Goal: Information Seeking & Learning: Learn about a topic

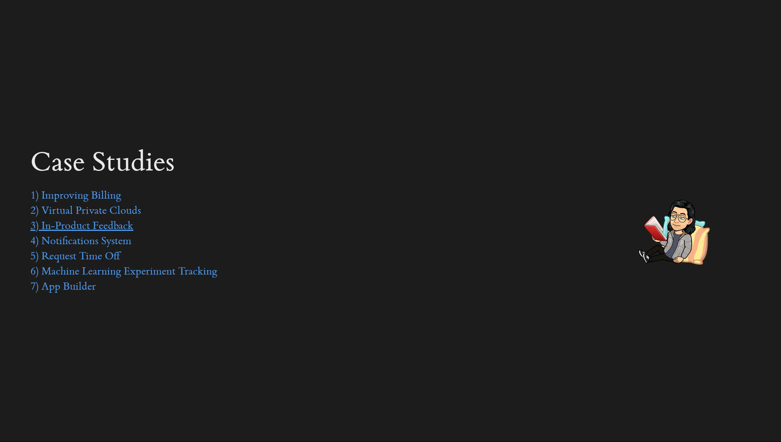
click at [92, 227] on link "3) In-Product Feedback" at bounding box center [81, 226] width 103 height 11
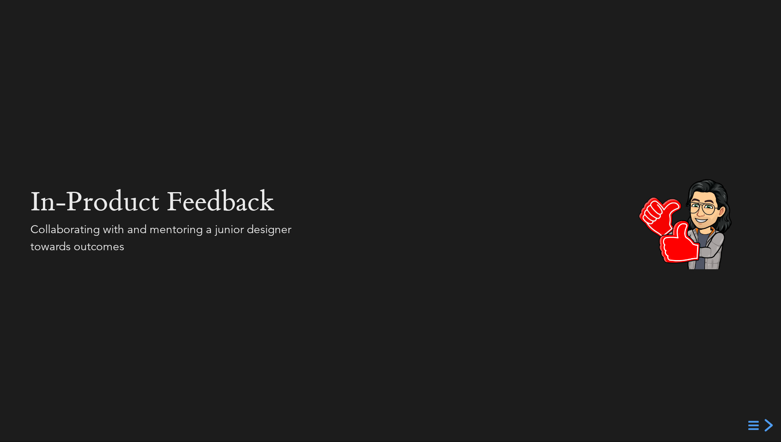
click at [767, 425] on div "next slide" at bounding box center [768, 426] width 14 height 14
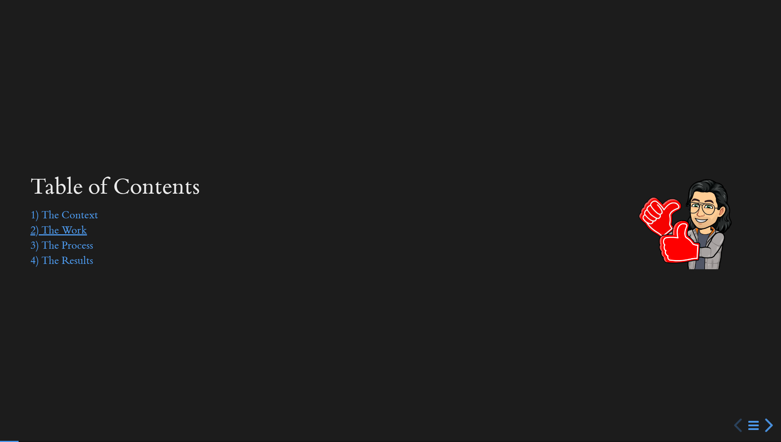
click at [71, 231] on link "2) The Work" at bounding box center [58, 231] width 57 height 11
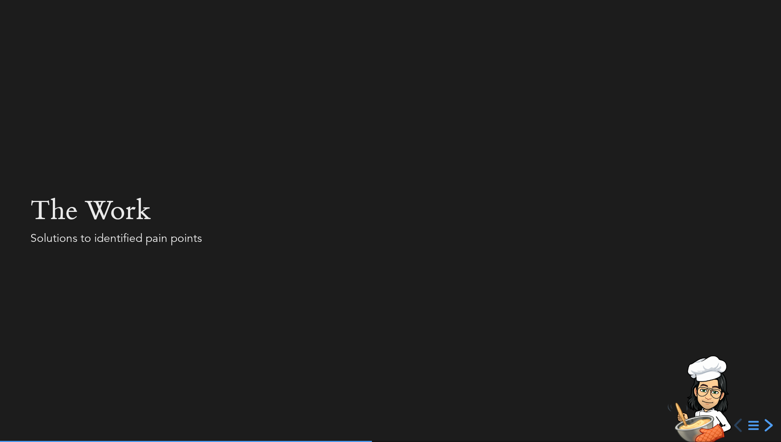
click at [768, 427] on div "next slide" at bounding box center [768, 426] width 14 height 14
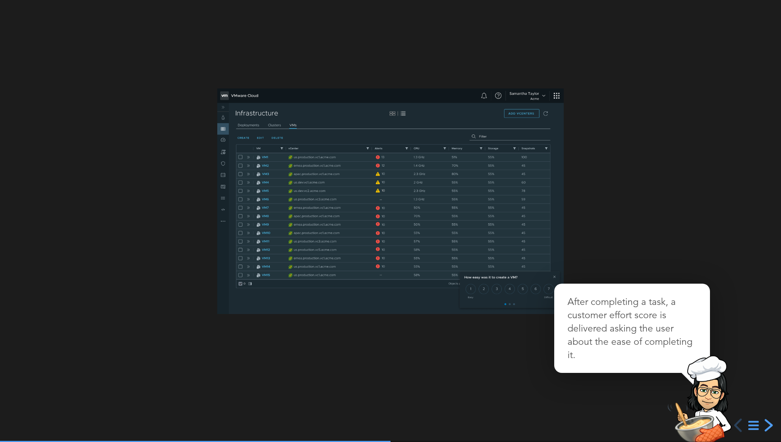
click at [767, 426] on div "next slide" at bounding box center [768, 426] width 14 height 14
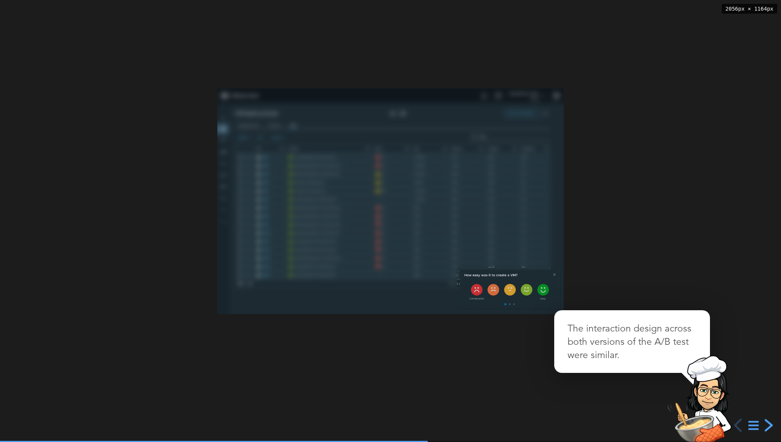
click at [767, 426] on div "next slide" at bounding box center [768, 426] width 14 height 14
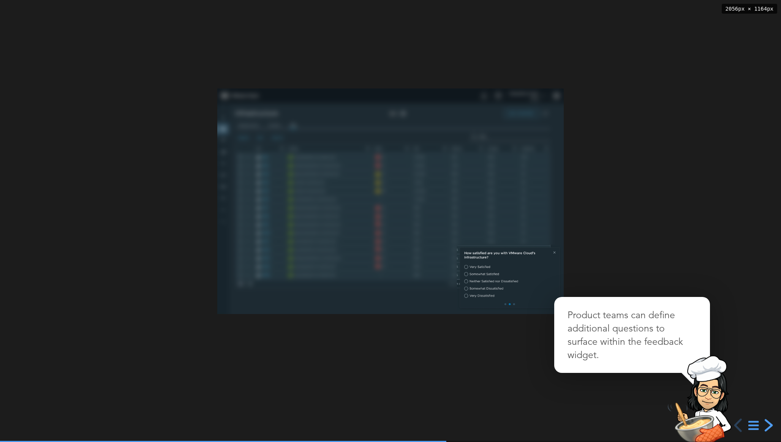
click at [767, 426] on div "next slide" at bounding box center [768, 426] width 14 height 14
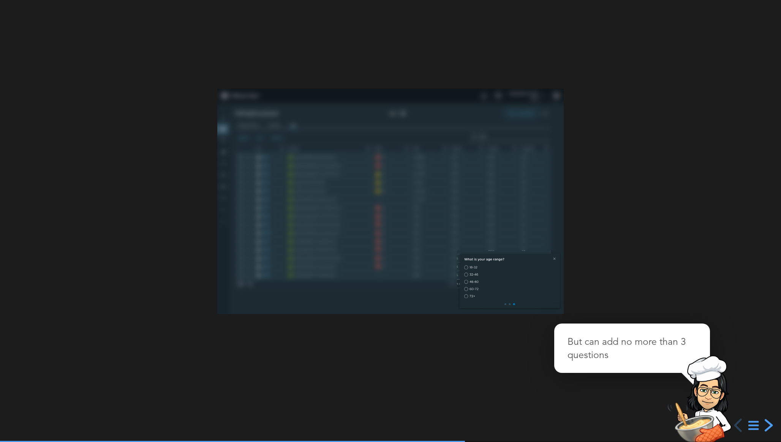
click at [772, 423] on div "next slide" at bounding box center [768, 426] width 14 height 14
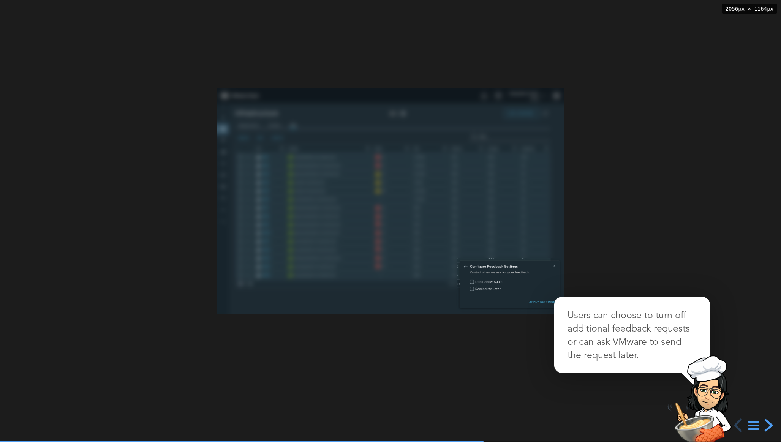
click at [772, 424] on div "next slide" at bounding box center [768, 426] width 14 height 14
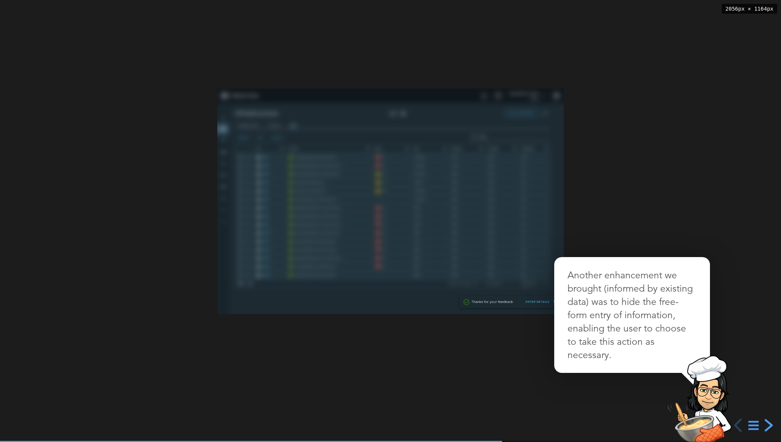
click at [772, 424] on div "next slide" at bounding box center [768, 426] width 14 height 14
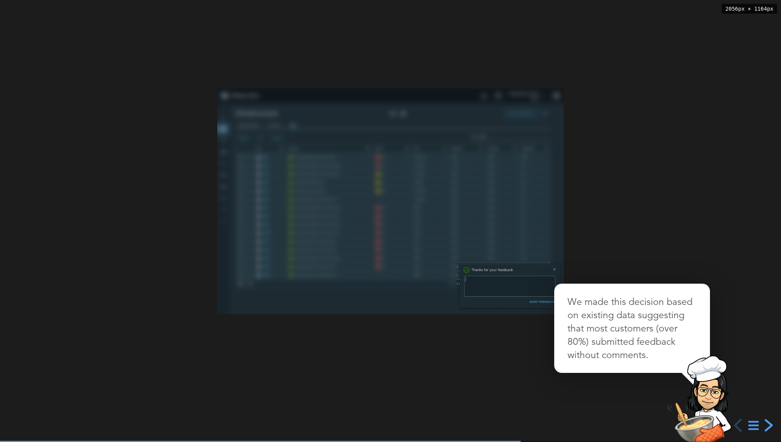
click at [772, 424] on div "next slide" at bounding box center [768, 426] width 14 height 14
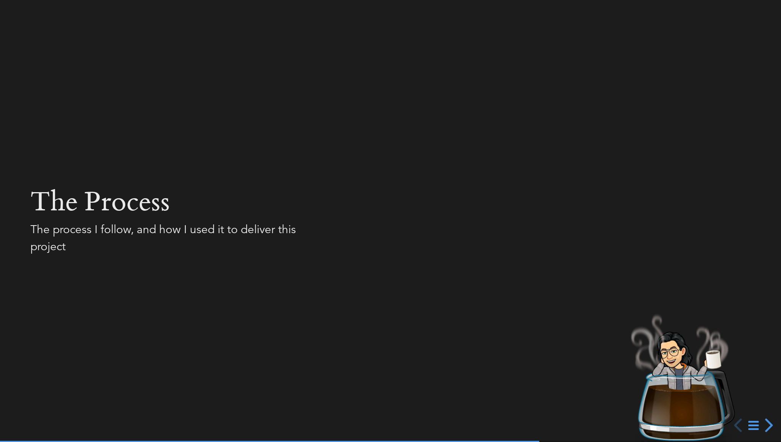
click at [409, 284] on div at bounding box center [390, 221] width 781 height 442
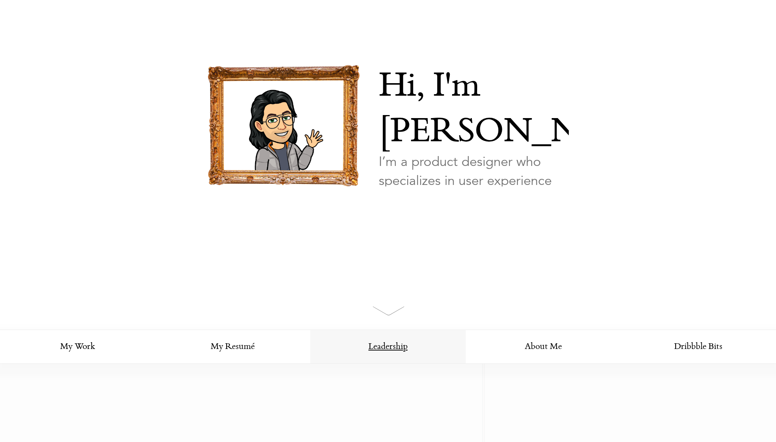
click at [407, 341] on link "Leadership" at bounding box center [387, 347] width 155 height 34
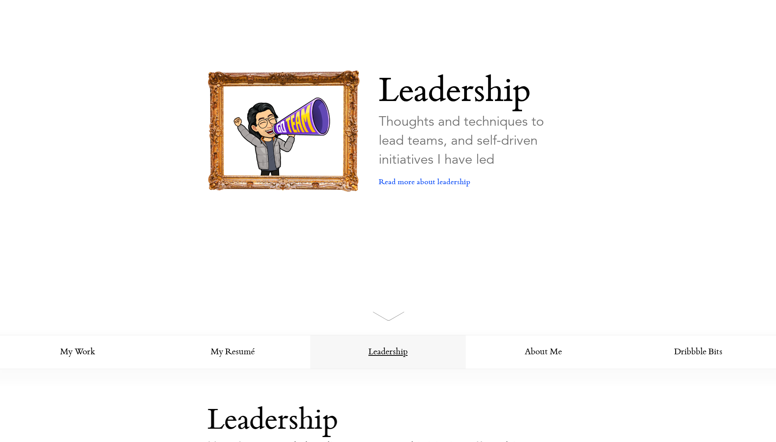
scroll to position [78, 0]
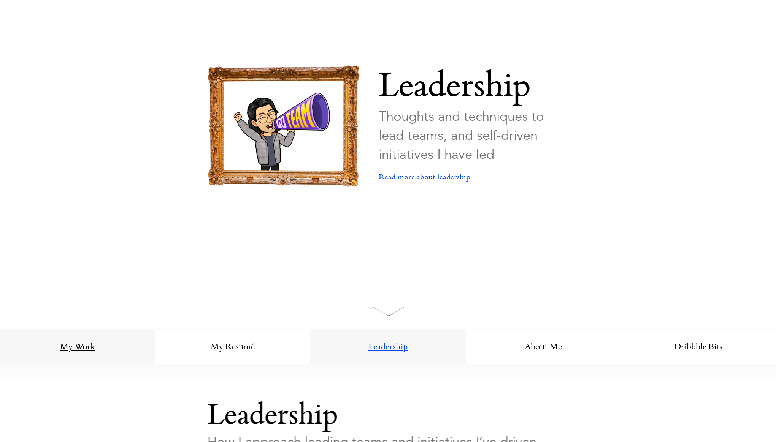
drag, startPoint x: 89, startPoint y: 346, endPoint x: 96, endPoint y: 346, distance: 6.5
click at [89, 346] on link "My Work" at bounding box center [77, 348] width 155 height 34
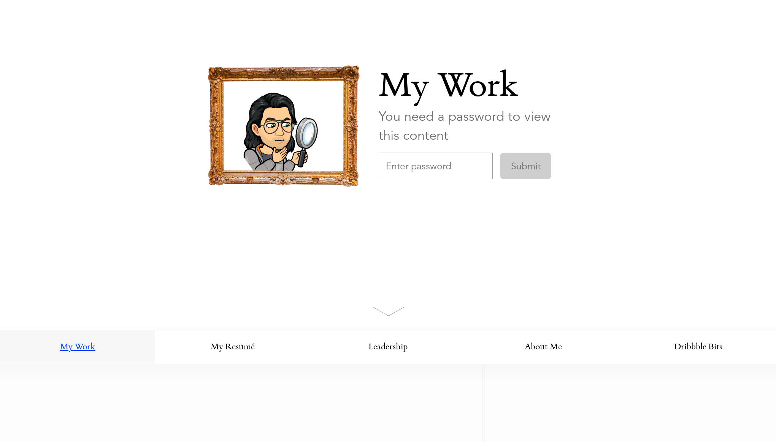
click at [417, 160] on input "text" at bounding box center [436, 166] width 114 height 27
click at [453, 164] on input "thoughtspot" at bounding box center [436, 166] width 114 height 27
type input "thoughtspotDesign"
click at [500, 153] on input "Submit" at bounding box center [525, 166] width 51 height 27
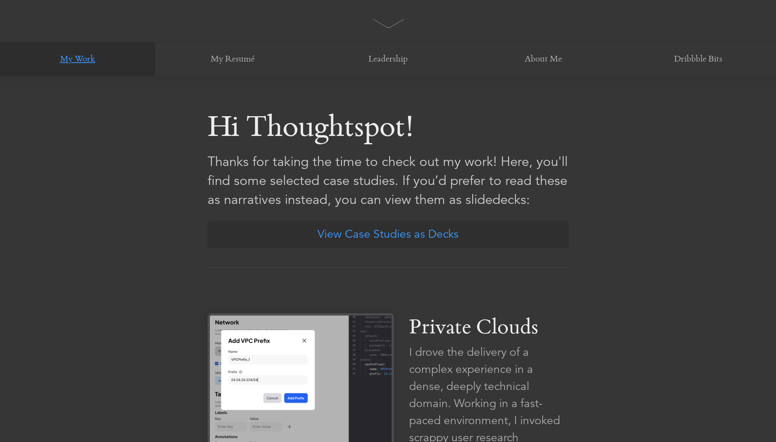
scroll to position [409, 0]
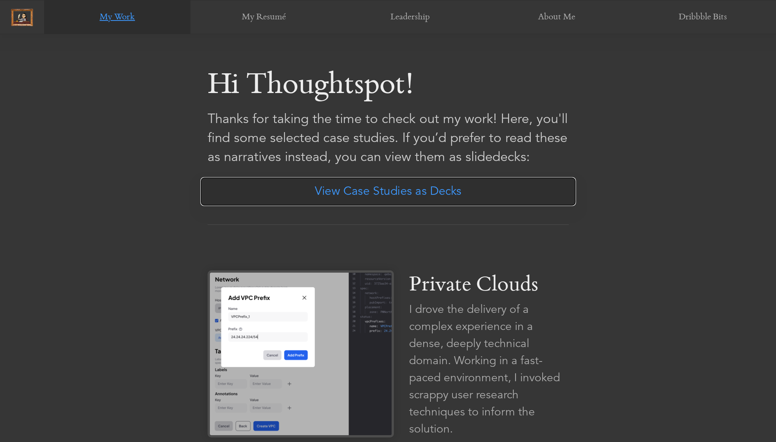
click at [392, 193] on link "View Case Studies as Decks" at bounding box center [388, 191] width 376 height 29
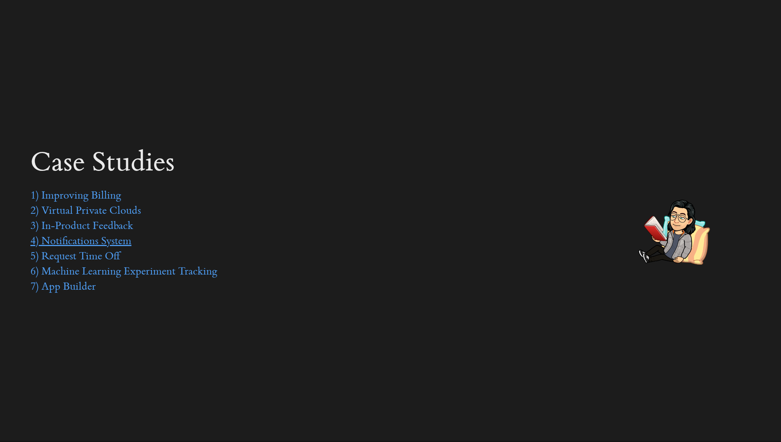
click at [82, 242] on link "4) Notifications System" at bounding box center [80, 241] width 101 height 11
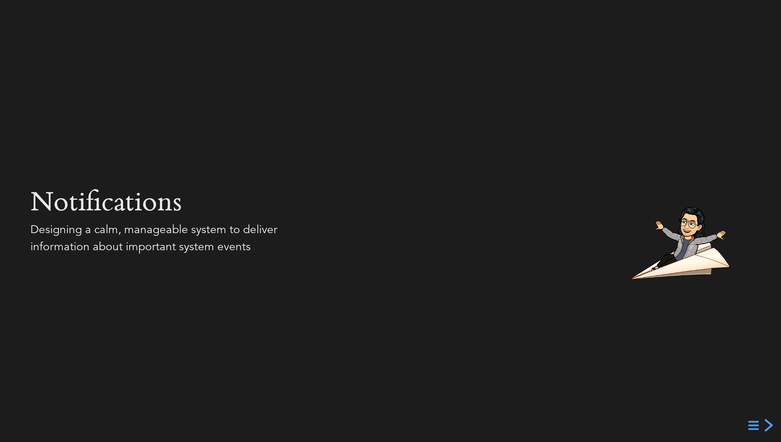
click at [767, 426] on div "next slide" at bounding box center [768, 426] width 14 height 14
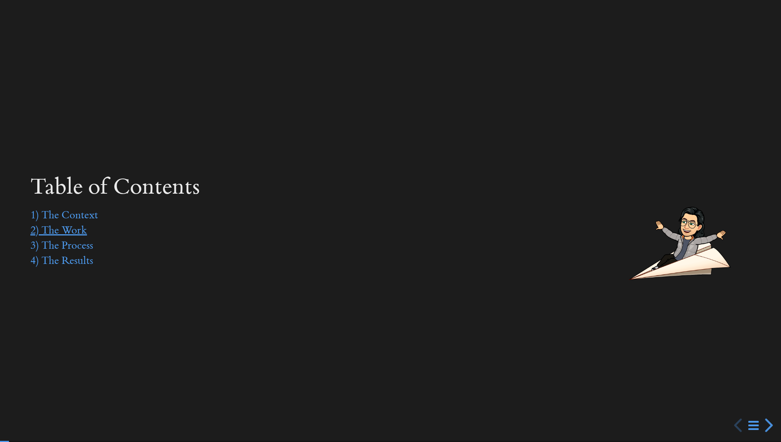
click at [72, 230] on link "2) The Work" at bounding box center [58, 231] width 57 height 11
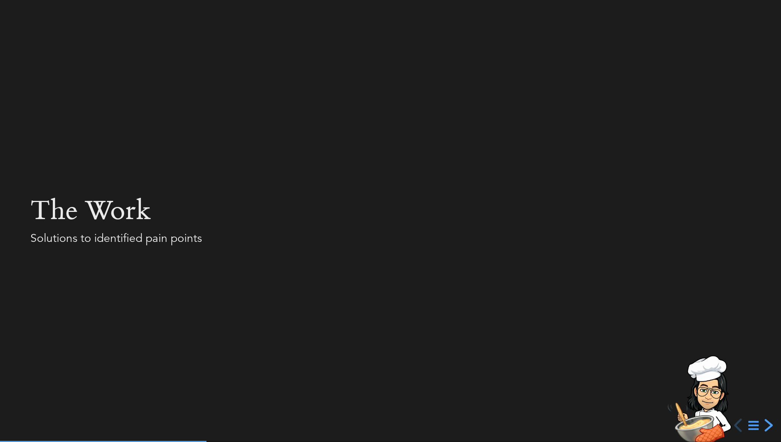
click at [772, 427] on div "next slide" at bounding box center [768, 426] width 14 height 14
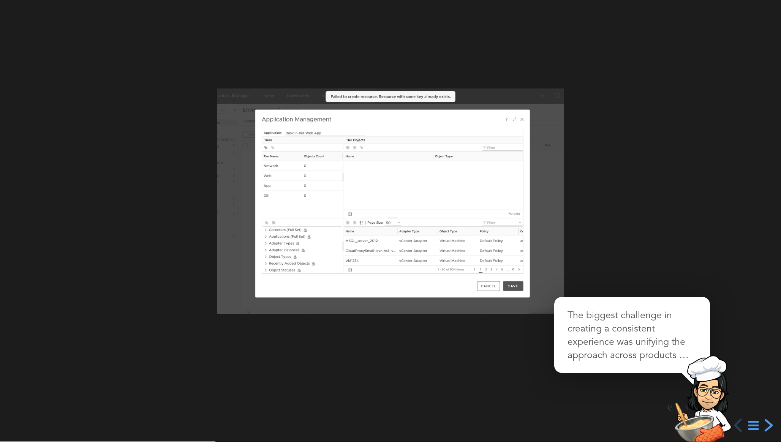
click at [771, 426] on div "next slide" at bounding box center [768, 426] width 14 height 14
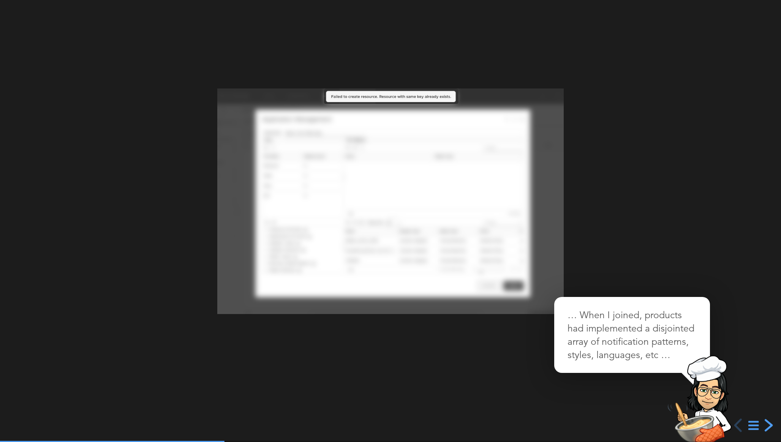
click at [768, 426] on div "next slide" at bounding box center [768, 426] width 14 height 14
